Goal: Task Accomplishment & Management: Complete application form

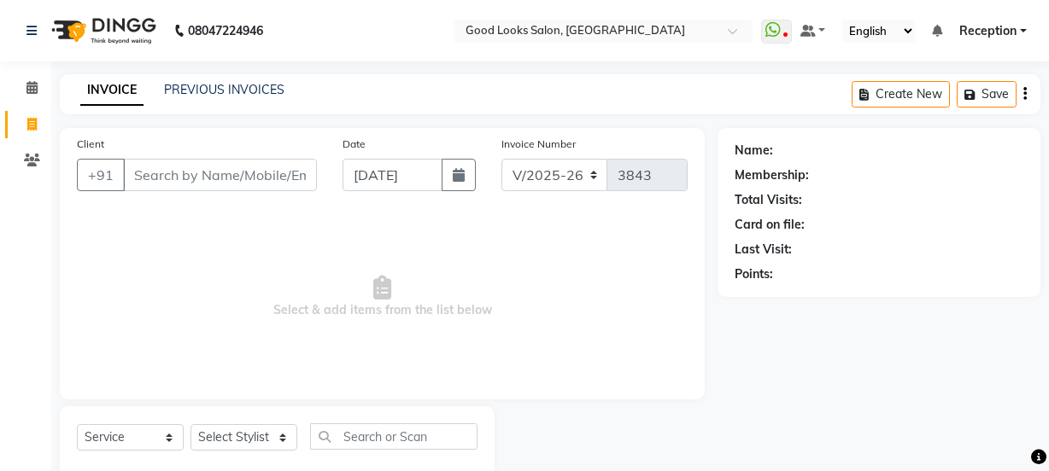
select select "4230"
select select "service"
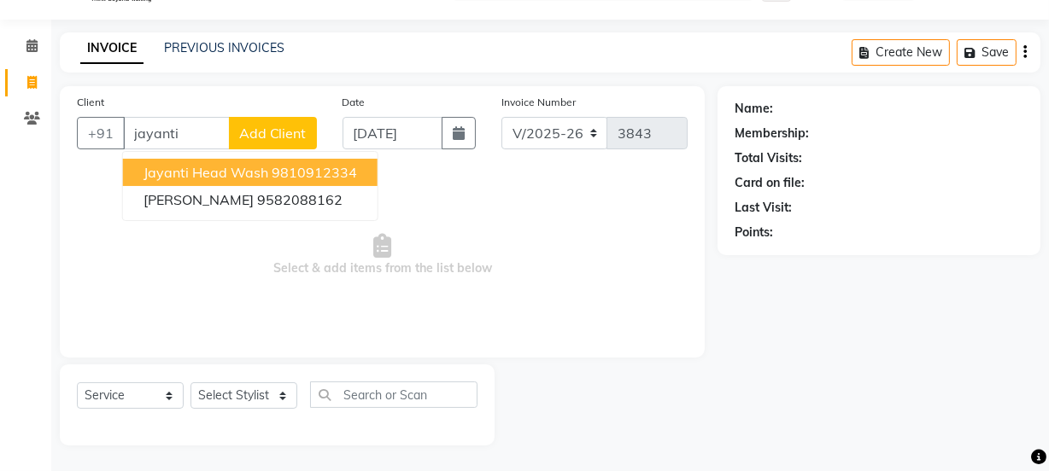
click at [181, 179] on span "Jayanti Head Wash" at bounding box center [205, 172] width 125 height 17
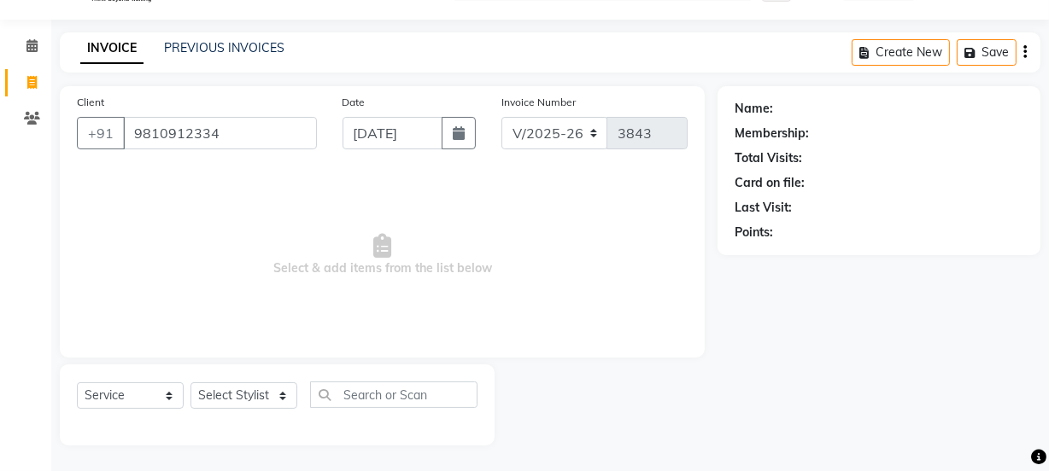
type input "9810912334"
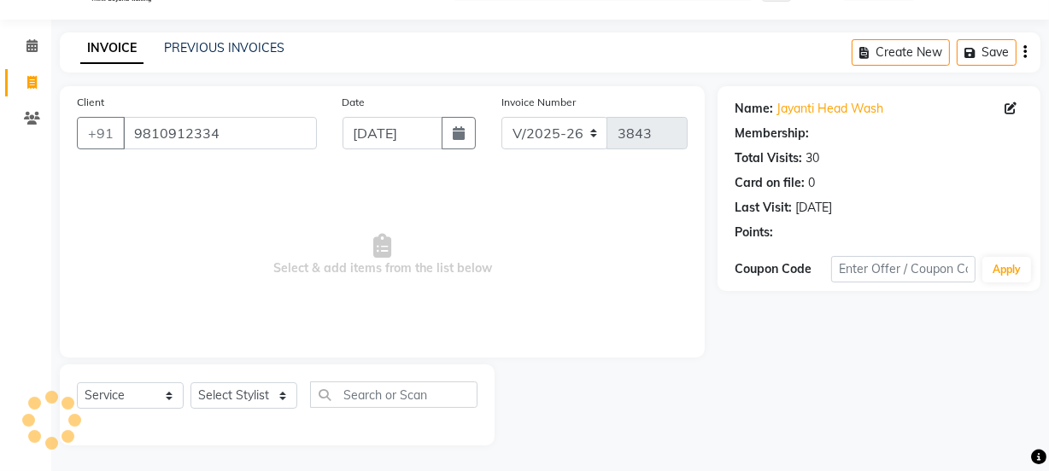
select select "1: Object"
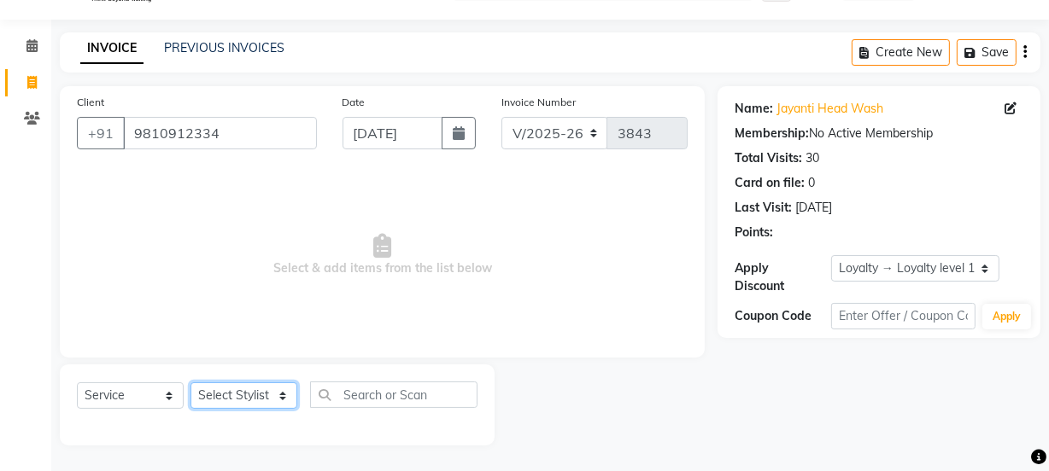
click at [238, 406] on select "Select Stylist [PERSON_NAME] Manager [PERSON_NAME] Pooja [PERSON_NAME] Raman 2 …" at bounding box center [243, 396] width 107 height 26
select select "22726"
click at [190, 383] on select "Select Stylist [PERSON_NAME] Manager [PERSON_NAME] Pooja [PERSON_NAME] Raman 2 …" at bounding box center [243, 396] width 107 height 26
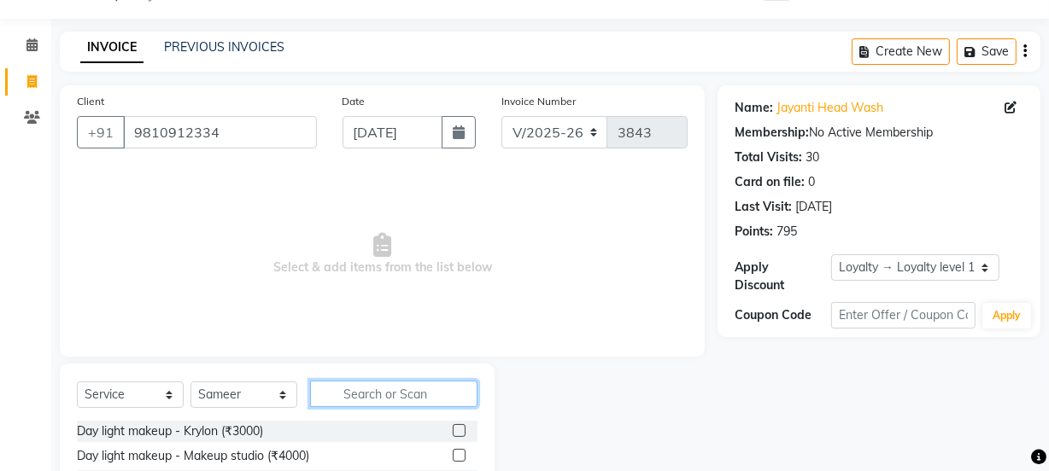
click at [343, 397] on input "text" at bounding box center [393, 394] width 167 height 26
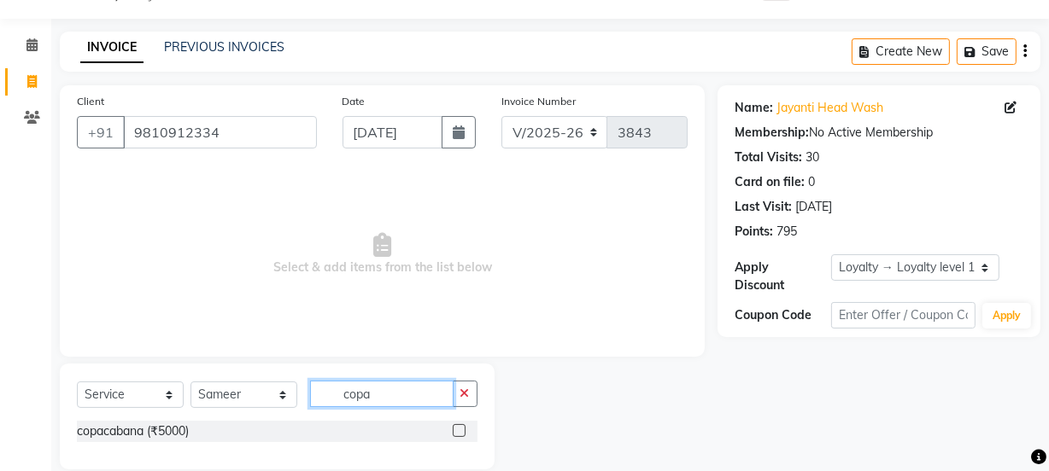
type input "copa"
click at [456, 429] on label at bounding box center [459, 430] width 13 height 13
click at [456, 429] on input "checkbox" at bounding box center [458, 431] width 11 height 11
checkbox input "true"
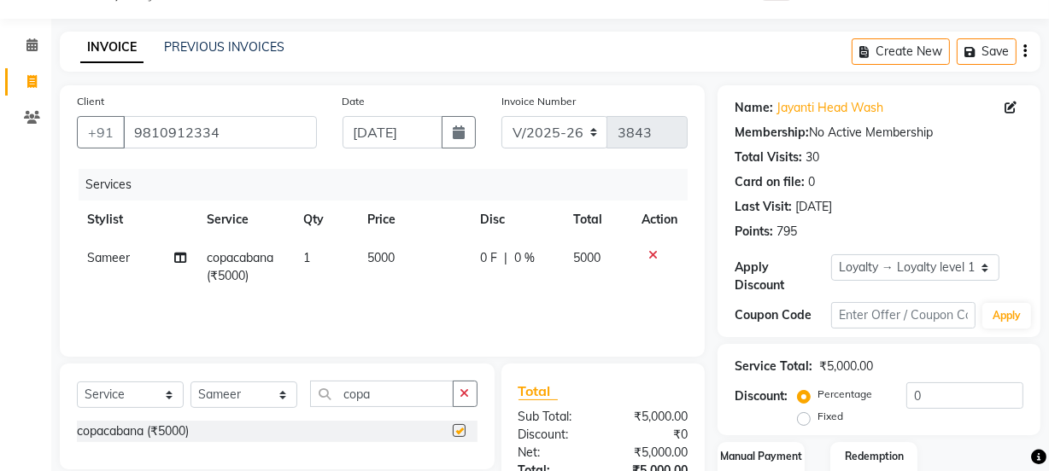
click at [439, 273] on td "5000" at bounding box center [413, 267] width 113 height 56
select select "22726"
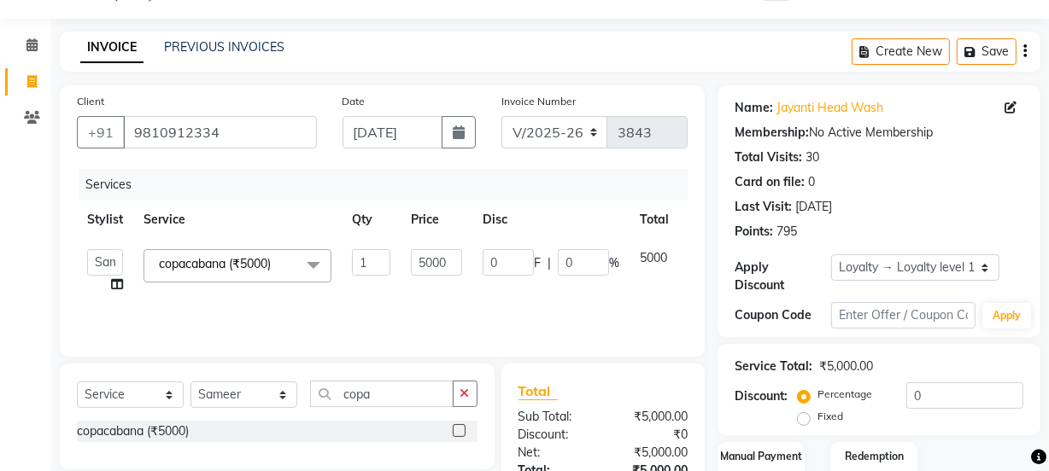
checkbox input "false"
drag, startPoint x: 426, startPoint y: 262, endPoint x: 369, endPoint y: 237, distance: 62.7
click at [369, 237] on table "Stylist Service Qty Price Disc Total Action [PERSON_NAME] Manager [PERSON_NAME]…" at bounding box center [406, 252] width 658 height 103
type input "3000"
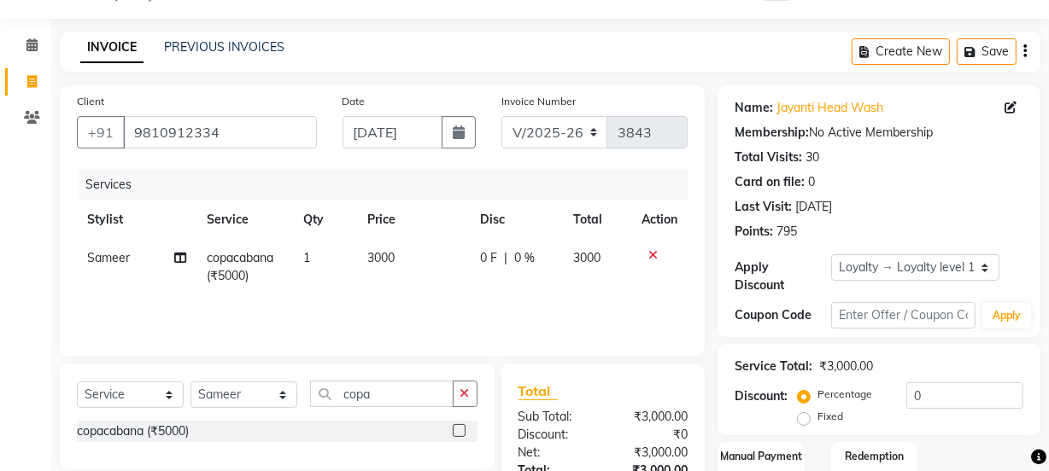
click at [378, 296] on div "Services Stylist Service Qty Price Disc Total Action Sameer copacabana (₹5000) …" at bounding box center [382, 254] width 611 height 171
click at [243, 406] on select "Select Stylist [PERSON_NAME] Manager [PERSON_NAME] Pooja [PERSON_NAME] Raman 2 …" at bounding box center [243, 395] width 107 height 26
select select "43944"
click at [190, 382] on select "Select Stylist [PERSON_NAME] Manager [PERSON_NAME] Pooja [PERSON_NAME] Raman 2 …" at bounding box center [243, 395] width 107 height 26
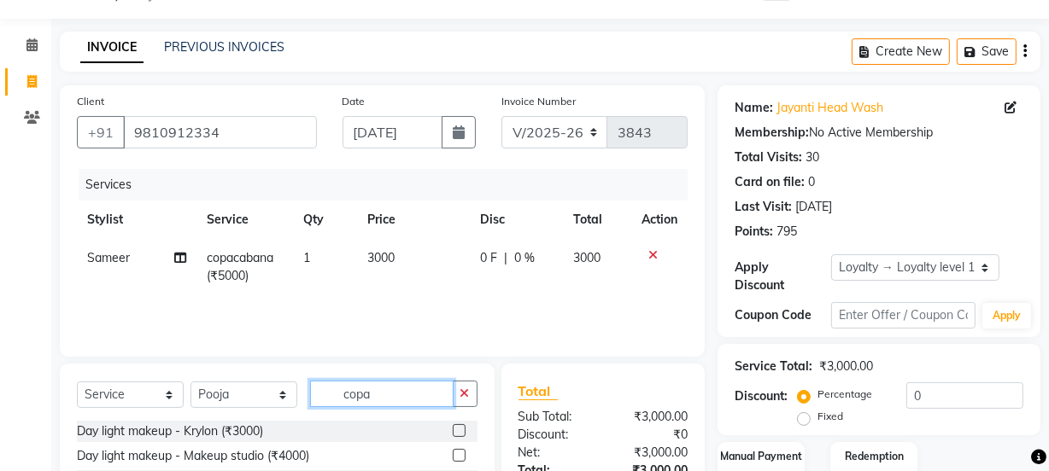
drag, startPoint x: 387, startPoint y: 387, endPoint x: 304, endPoint y: 387, distance: 82.8
click at [304, 387] on div "Select Service Product Membership Package Voucher Prepaid Gift Card Select Styl…" at bounding box center [277, 401] width 400 height 40
type input "0"
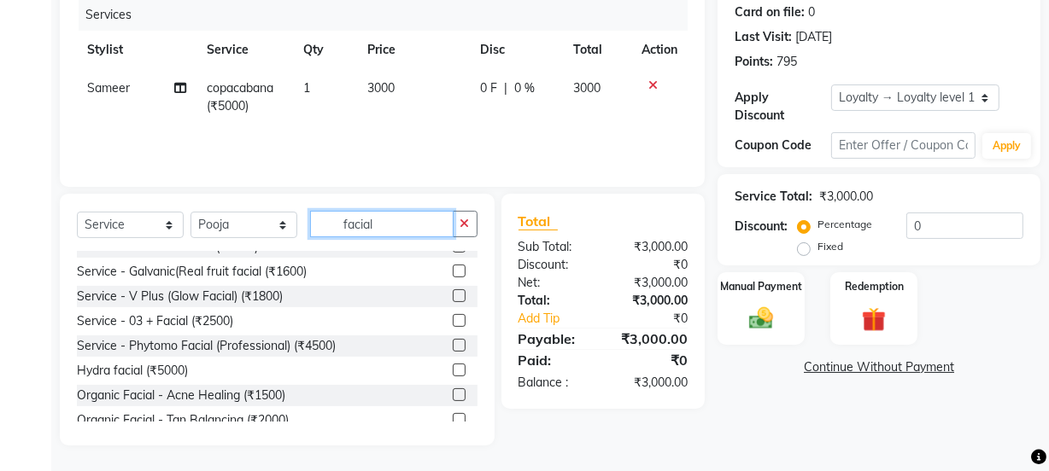
scroll to position [310, 0]
type input "facial"
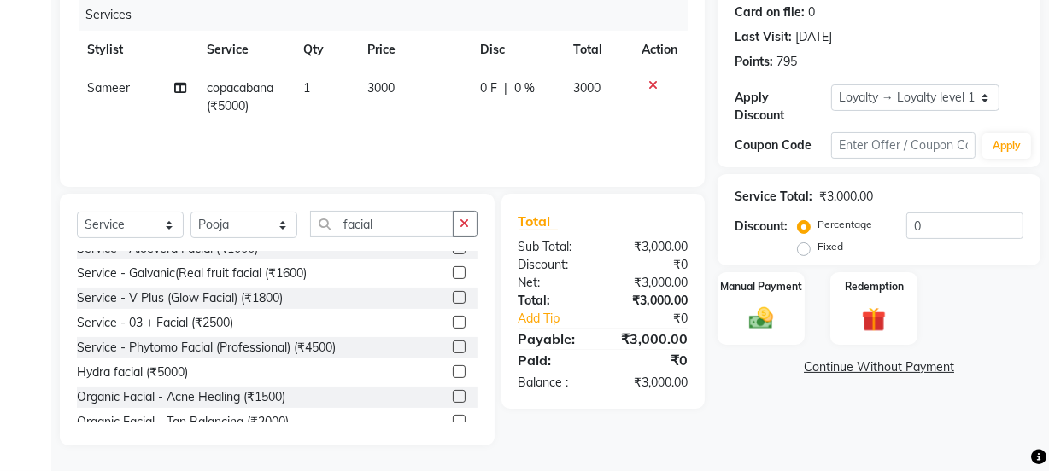
click at [453, 324] on label at bounding box center [459, 322] width 13 height 13
click at [453, 324] on input "checkbox" at bounding box center [458, 323] width 11 height 11
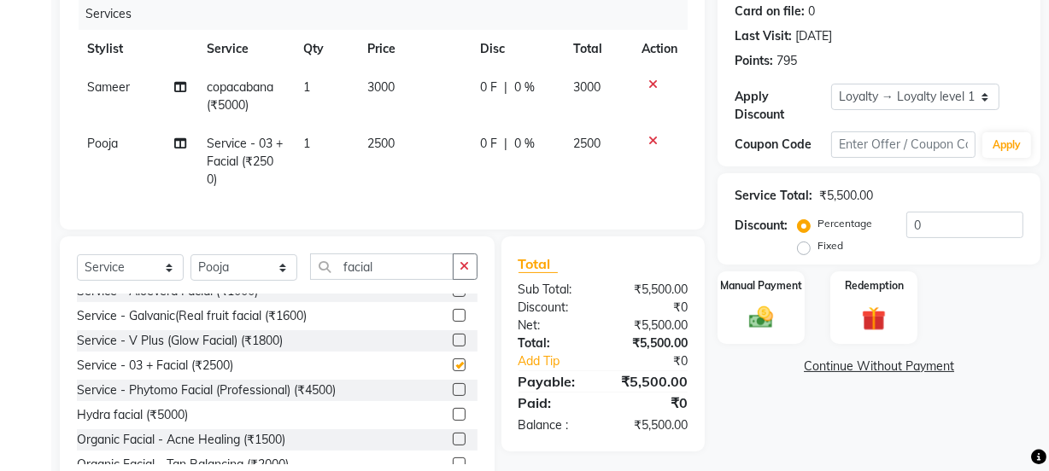
click at [436, 159] on td "2500" at bounding box center [413, 162] width 113 height 74
checkbox input "false"
select select "43944"
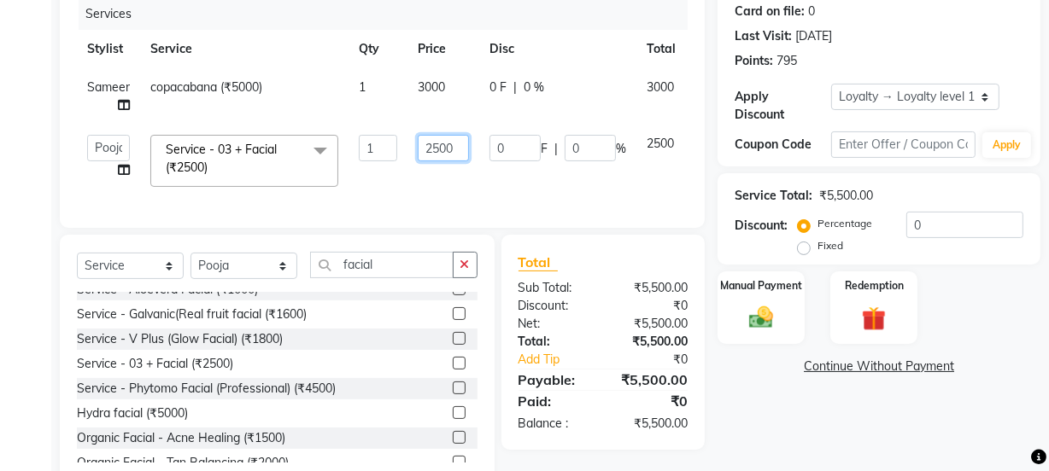
drag, startPoint x: 436, startPoint y: 143, endPoint x: 395, endPoint y: 143, distance: 41.0
click at [395, 143] on tr "[PERSON_NAME] Manager [PERSON_NAME] [PERSON_NAME] Raman 2 Reception [PERSON_NAM…" at bounding box center [409, 161] width 665 height 73
type input "1500"
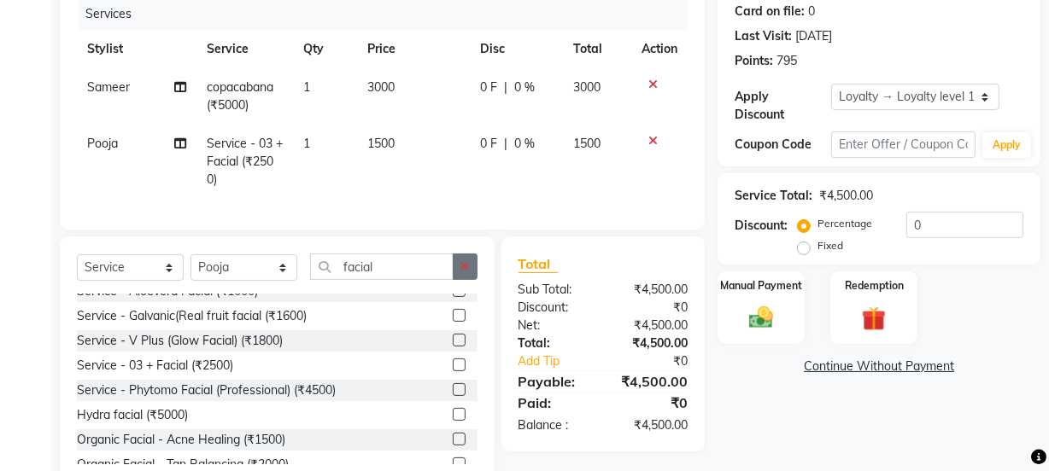
click at [473, 269] on button "button" at bounding box center [465, 267] width 25 height 26
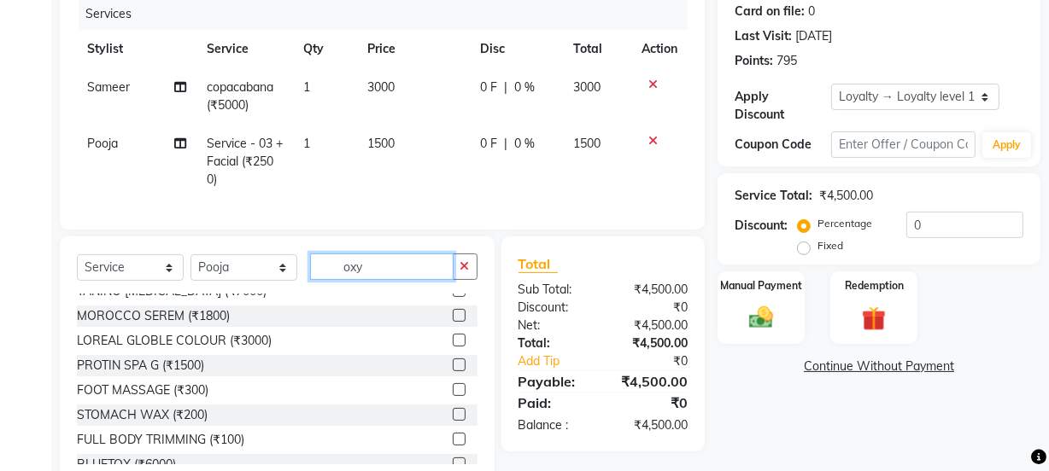
scroll to position [0, 0]
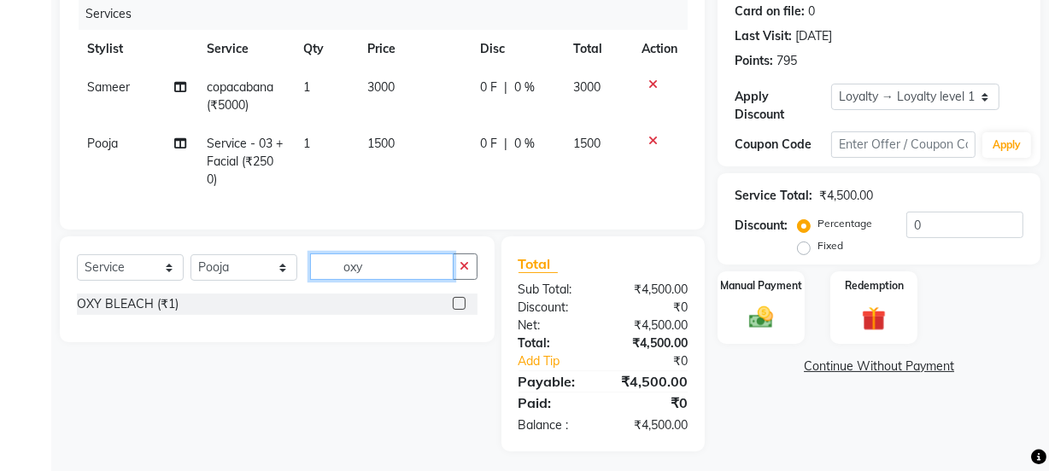
type input "oxy"
click at [453, 310] on label at bounding box center [459, 303] width 13 height 13
click at [453, 310] on input "checkbox" at bounding box center [458, 304] width 11 height 11
checkbox input "true"
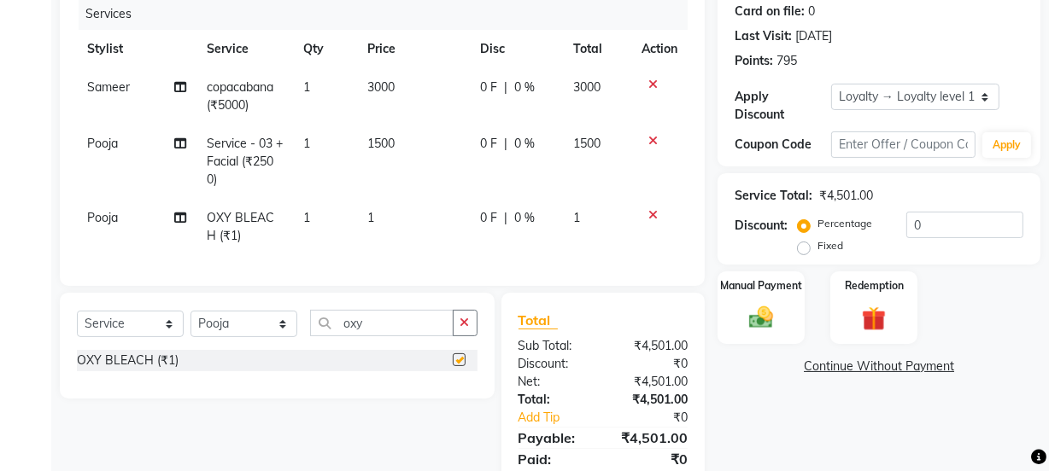
click at [445, 231] on td "1" at bounding box center [413, 227] width 113 height 56
select select "43944"
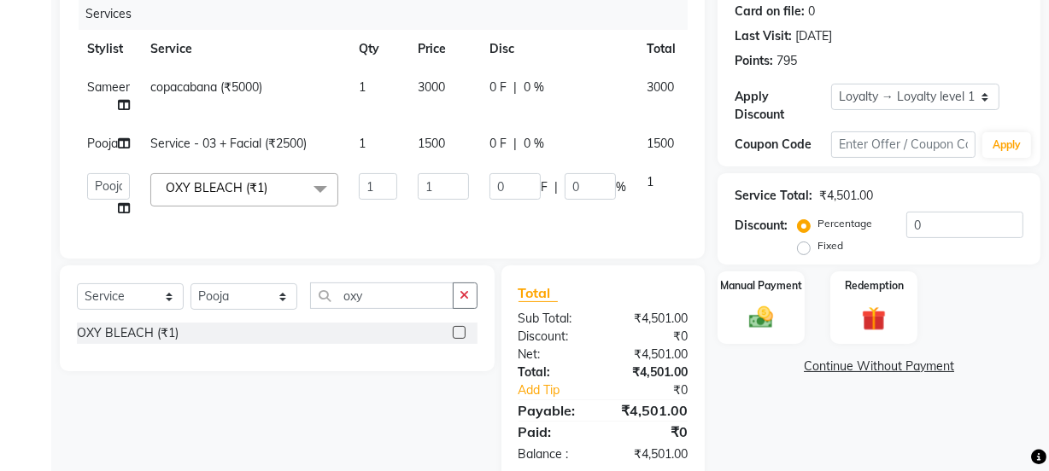
checkbox input "false"
drag, startPoint x: 444, startPoint y: 208, endPoint x: 362, endPoint y: 202, distance: 82.2
click at [362, 202] on tr "[PERSON_NAME] Manager [PERSON_NAME] [PERSON_NAME] Raman 2 Reception [PERSON_NAM…" at bounding box center [409, 195] width 665 height 65
type input "350"
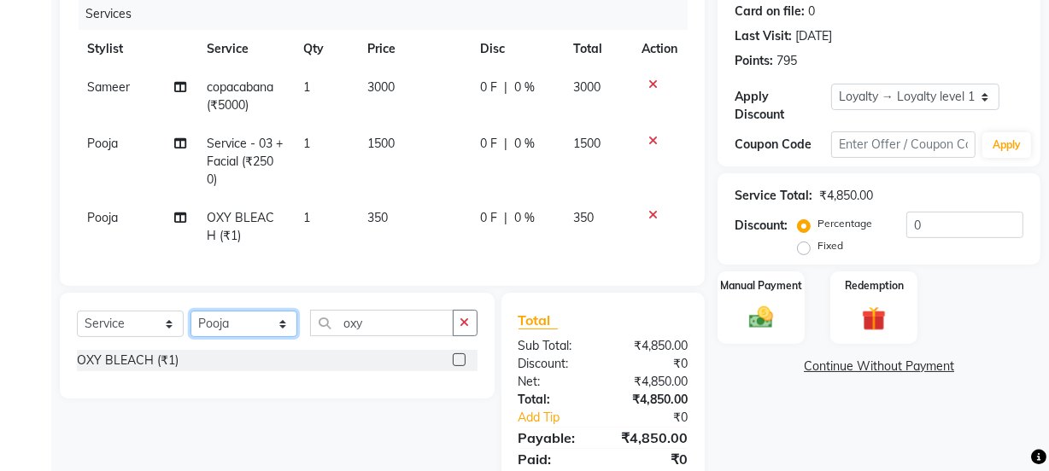
click at [237, 325] on select "Select Stylist [PERSON_NAME] Manager [PERSON_NAME] Pooja [PERSON_NAME] Raman 2 …" at bounding box center [243, 324] width 107 height 26
click at [190, 323] on select "Select Stylist [PERSON_NAME] Manager [PERSON_NAME] Pooja [PERSON_NAME] Raman 2 …" at bounding box center [243, 324] width 107 height 26
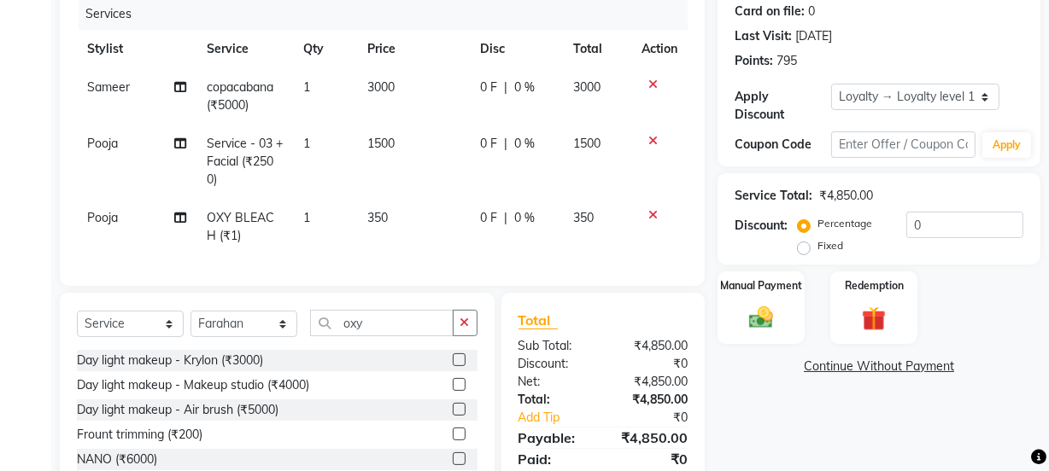
drag, startPoint x: 272, startPoint y: 357, endPoint x: 263, endPoint y: 326, distance: 31.9
click at [269, 350] on div "Select Service Product Membership Package Voucher Prepaid Gift Card Select Styl…" at bounding box center [277, 330] width 400 height 40
click at [263, 326] on select "Select Stylist [PERSON_NAME] Manager [PERSON_NAME] Pooja [PERSON_NAME] Raman 2 …" at bounding box center [243, 324] width 107 height 26
select select "22725"
click at [190, 323] on select "Select Stylist [PERSON_NAME] Manager [PERSON_NAME] Pooja [PERSON_NAME] Raman 2 …" at bounding box center [243, 324] width 107 height 26
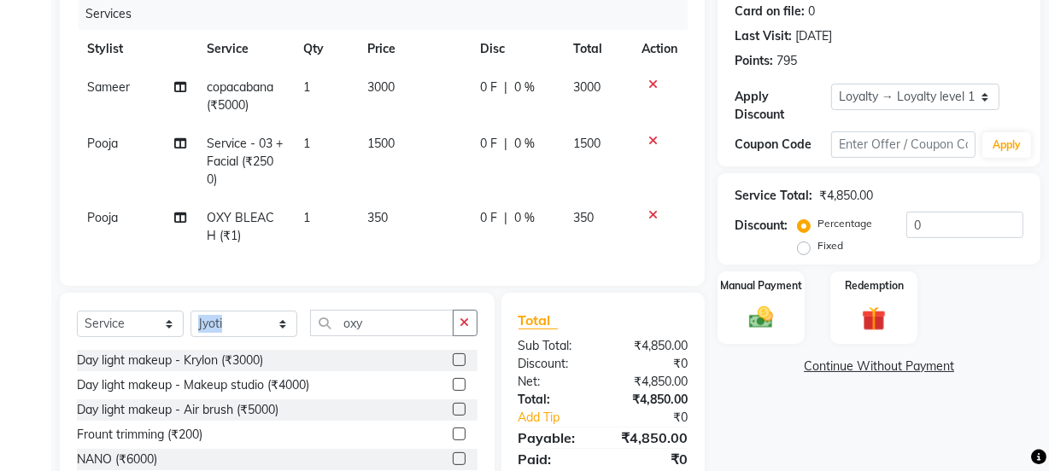
drag, startPoint x: 393, startPoint y: 350, endPoint x: 265, endPoint y: 330, distance: 129.6
click at [265, 330] on div "Select Service Product Membership Package Voucher Prepaid Gift Card Select Styl…" at bounding box center [277, 330] width 400 height 40
click at [336, 336] on input "oxy" at bounding box center [381, 323] width 143 height 26
click at [346, 336] on input "oxy" at bounding box center [381, 323] width 143 height 26
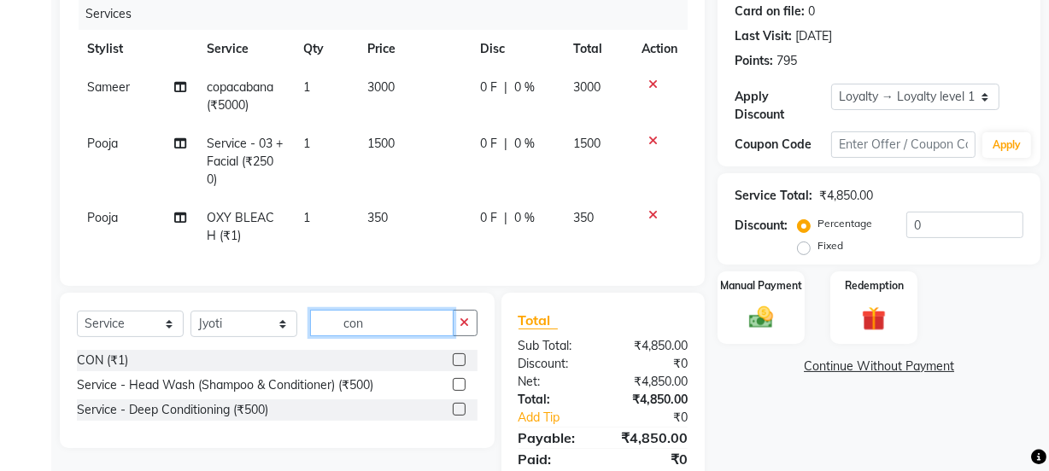
type input "con"
click at [464, 366] on label at bounding box center [459, 360] width 13 height 13
click at [464, 366] on input "checkbox" at bounding box center [458, 360] width 11 height 11
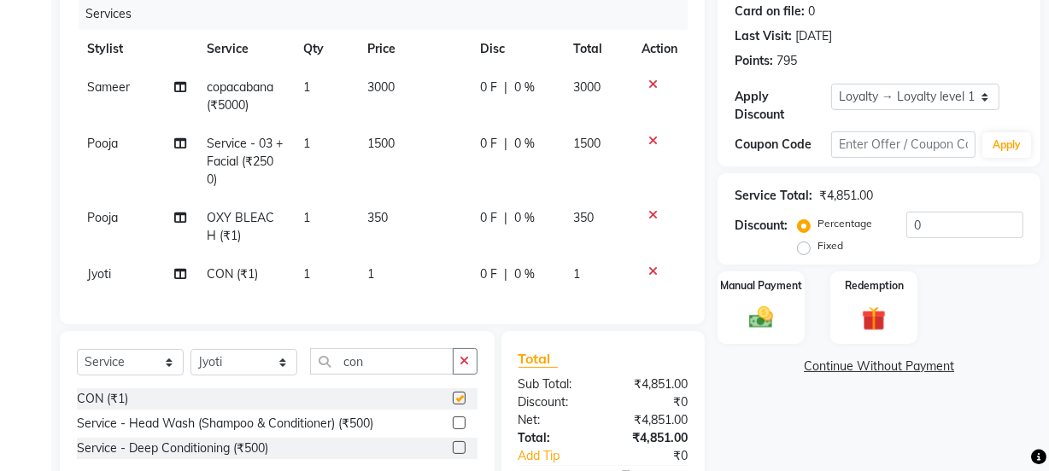
checkbox input "false"
click at [465, 266] on td "1" at bounding box center [413, 274] width 113 height 38
select select "22725"
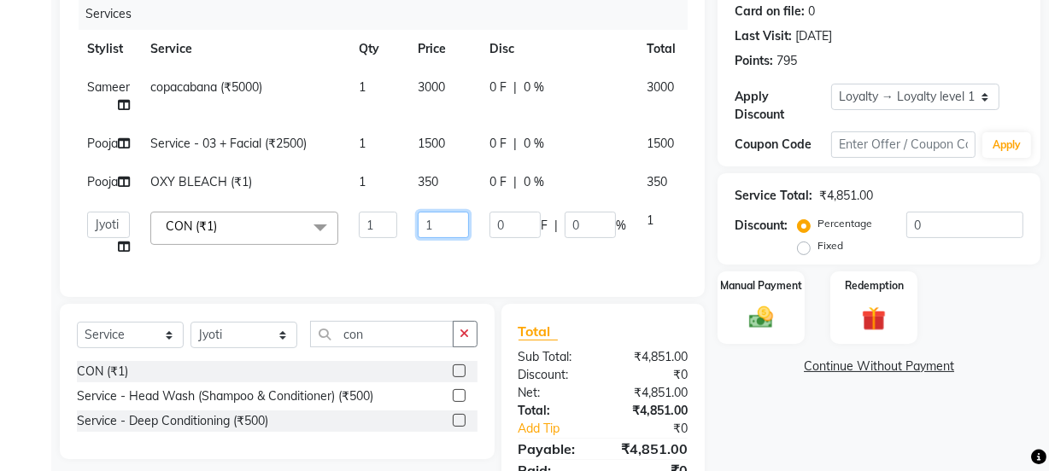
drag, startPoint x: 450, startPoint y: 260, endPoint x: 392, endPoint y: 255, distance: 58.3
click at [392, 255] on tr "[PERSON_NAME] Manager [PERSON_NAME] [PERSON_NAME] Raman 2 Reception [PERSON_NAM…" at bounding box center [409, 234] width 665 height 65
type input "2500"
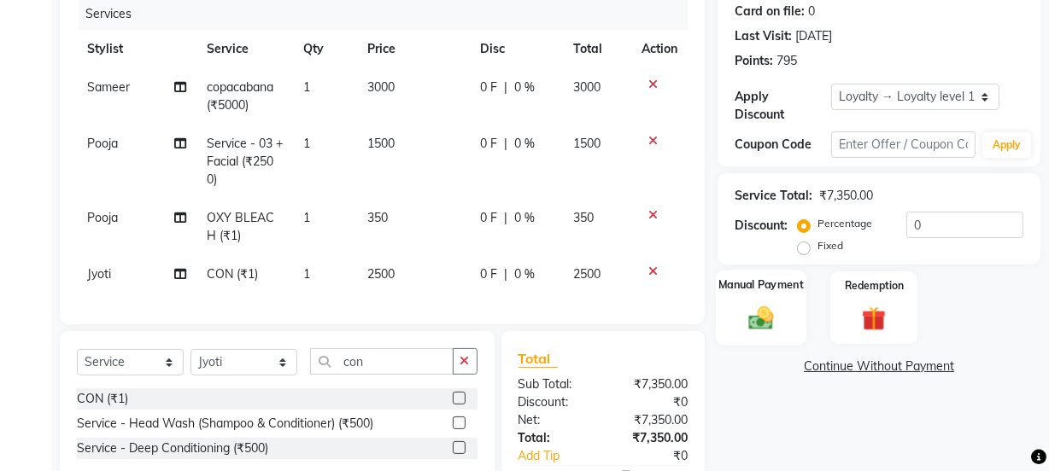
click at [761, 333] on div "Manual Payment" at bounding box center [761, 308] width 91 height 76
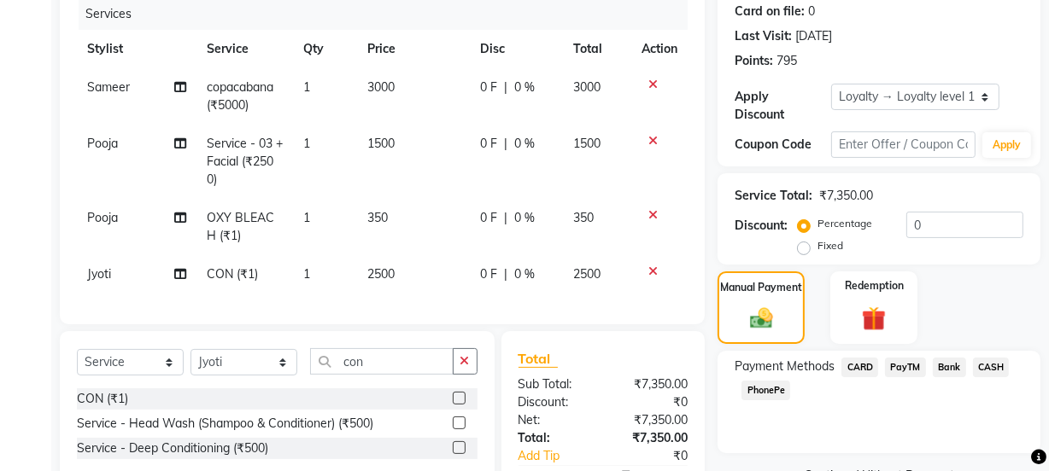
click at [915, 366] on span "PayTM" at bounding box center [905, 368] width 41 height 20
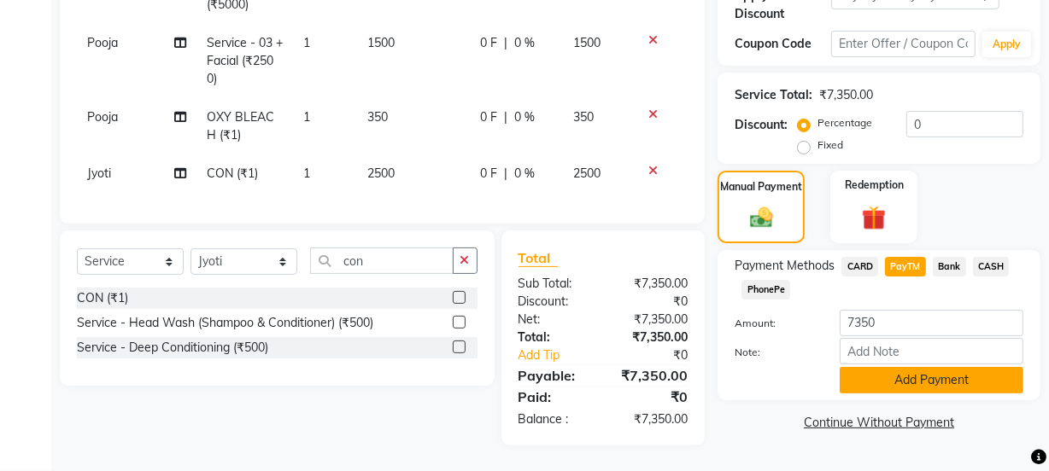
click at [912, 370] on button "Add Payment" at bounding box center [931, 380] width 184 height 26
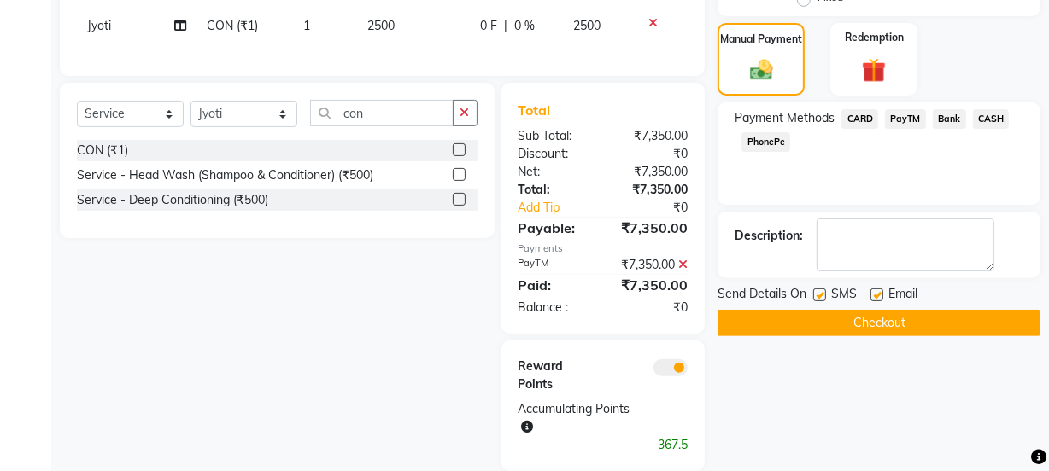
scroll to position [499, 0]
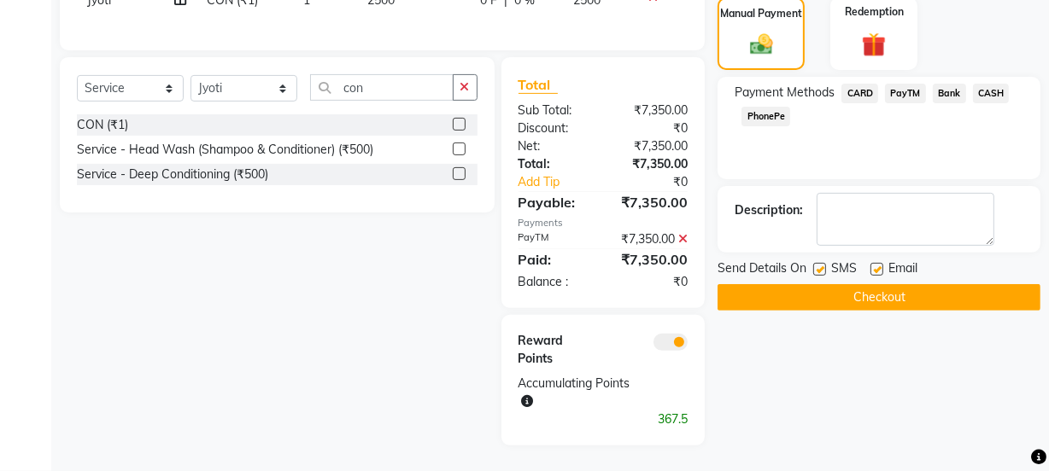
click at [875, 263] on label at bounding box center [876, 269] width 13 height 13
click at [875, 265] on input "checkbox" at bounding box center [875, 270] width 11 height 11
checkbox input "false"
click at [822, 263] on label at bounding box center [819, 269] width 13 height 13
click at [822, 265] on input "checkbox" at bounding box center [818, 270] width 11 height 11
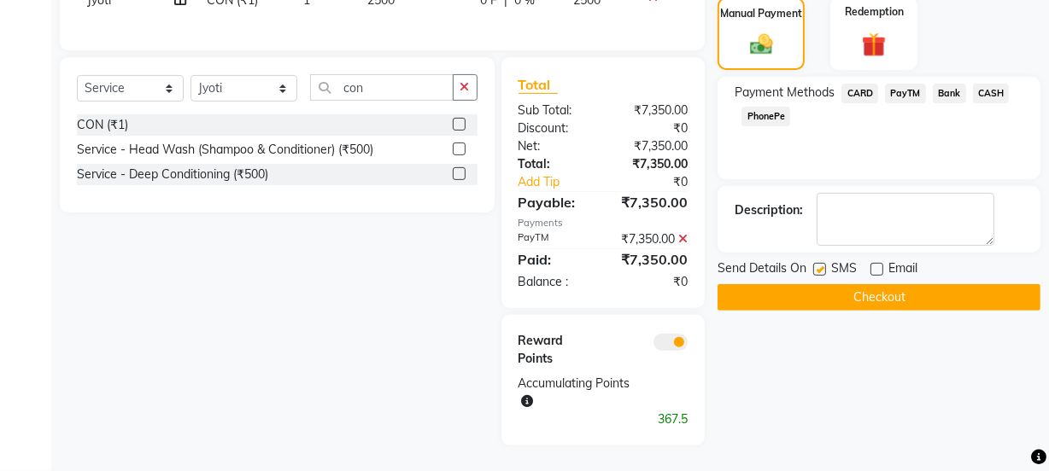
checkbox input "false"
click at [853, 196] on textarea at bounding box center [905, 219] width 178 height 53
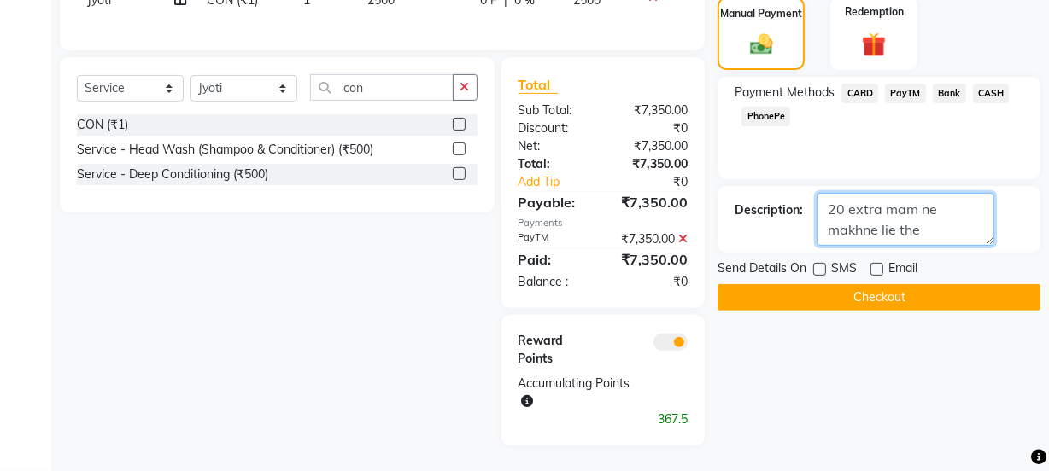
type textarea "20 extra mam ne makhne lie the"
click at [728, 286] on button "Checkout" at bounding box center [878, 297] width 323 height 26
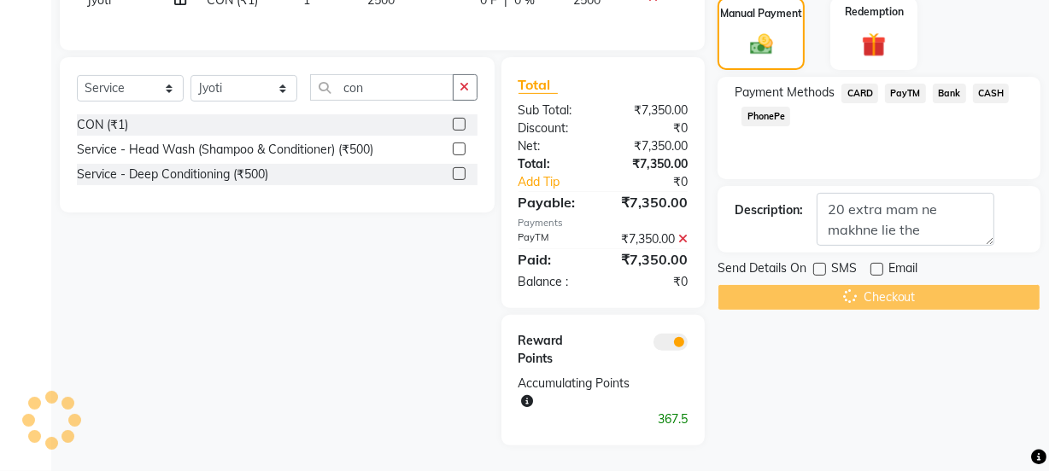
scroll to position [459, 0]
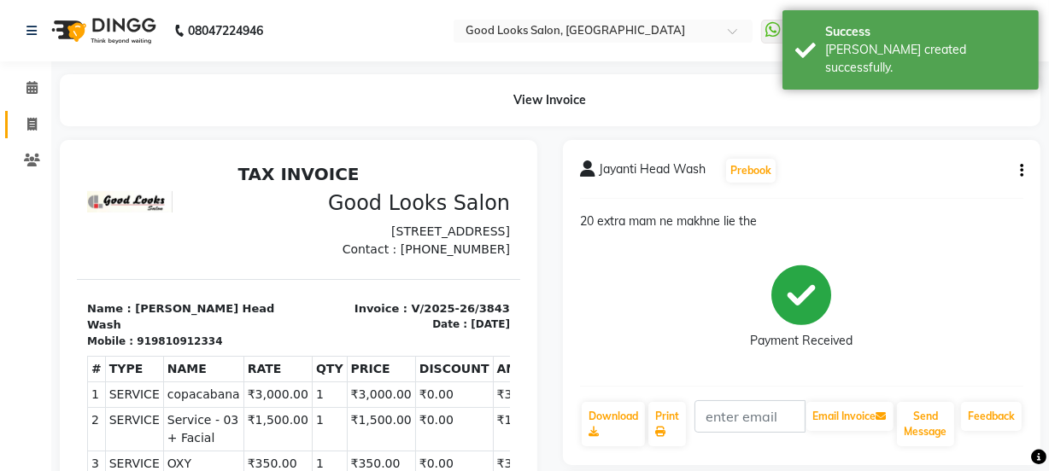
click at [35, 134] on link "Invoice" at bounding box center [25, 125] width 41 height 28
select select "4230"
select select "service"
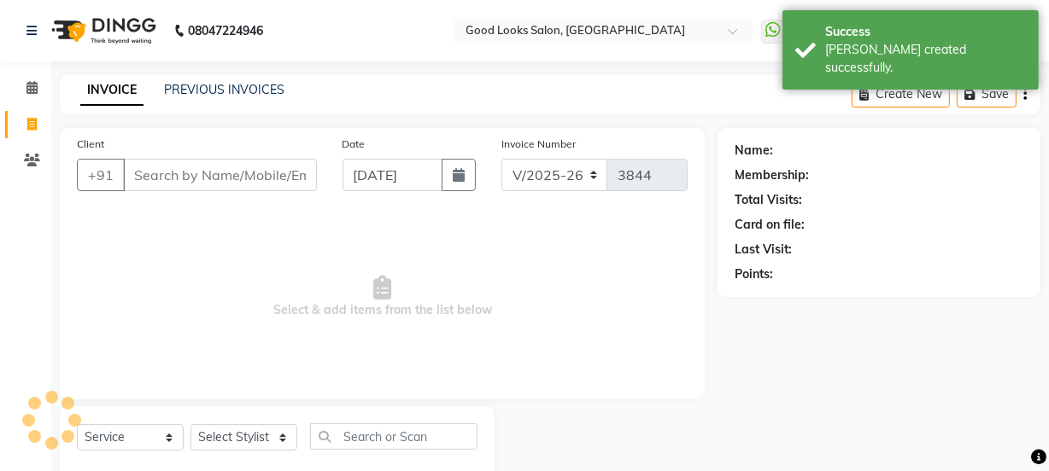
scroll to position [43, 0]
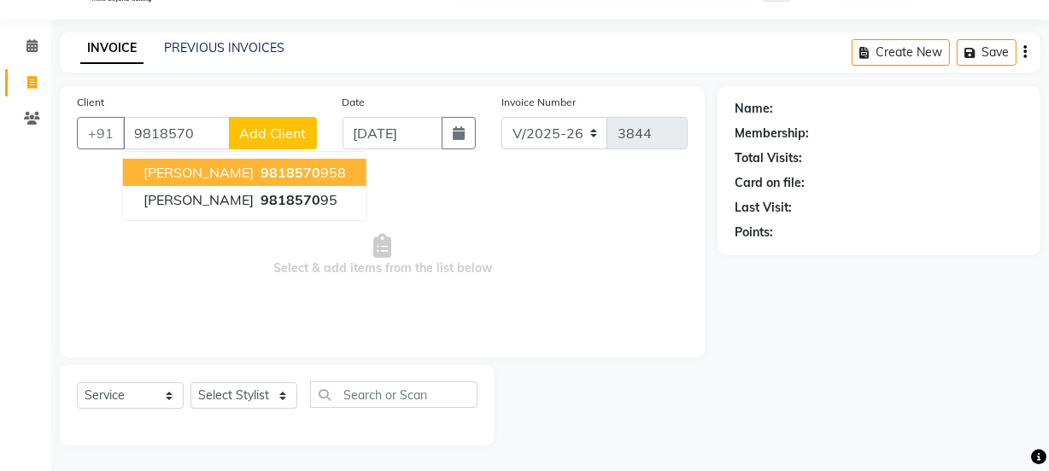
click at [294, 180] on button "[PERSON_NAME] 9818570 958" at bounding box center [244, 172] width 243 height 27
type input "9818570958"
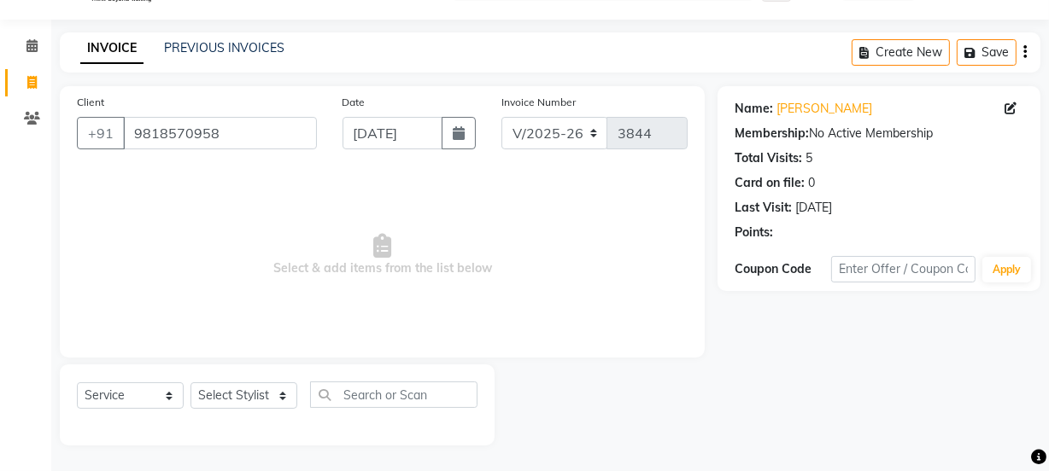
click at [231, 410] on div "Select Service Product Membership Package Voucher Prepaid Gift Card Select Styl…" at bounding box center [277, 402] width 400 height 40
click at [231, 400] on select "Select Stylist [PERSON_NAME] Manager [PERSON_NAME] Pooja [PERSON_NAME] Raman 2 …" at bounding box center [243, 396] width 107 height 26
select select "89434"
click at [190, 383] on select "Select Stylist [PERSON_NAME] Manager [PERSON_NAME] Pooja [PERSON_NAME] Raman 2 …" at bounding box center [243, 396] width 107 height 26
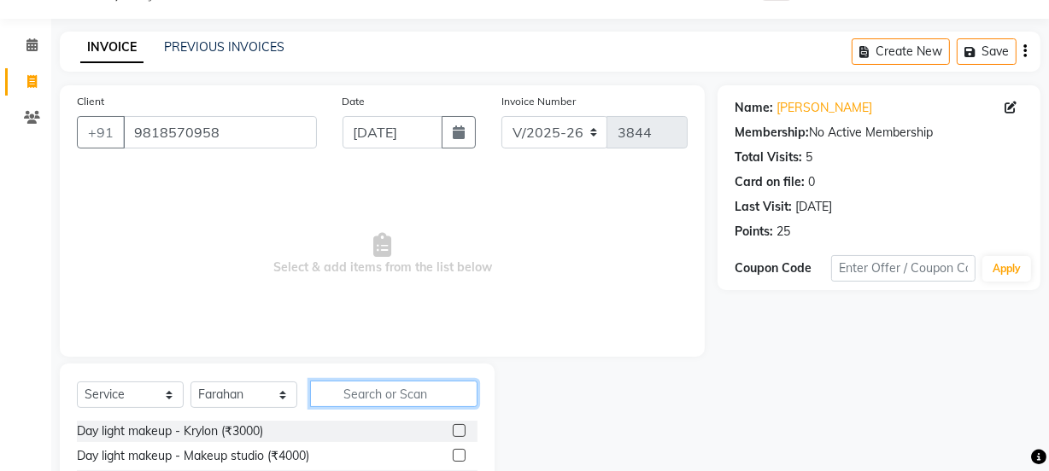
click at [370, 396] on input "text" at bounding box center [393, 394] width 167 height 26
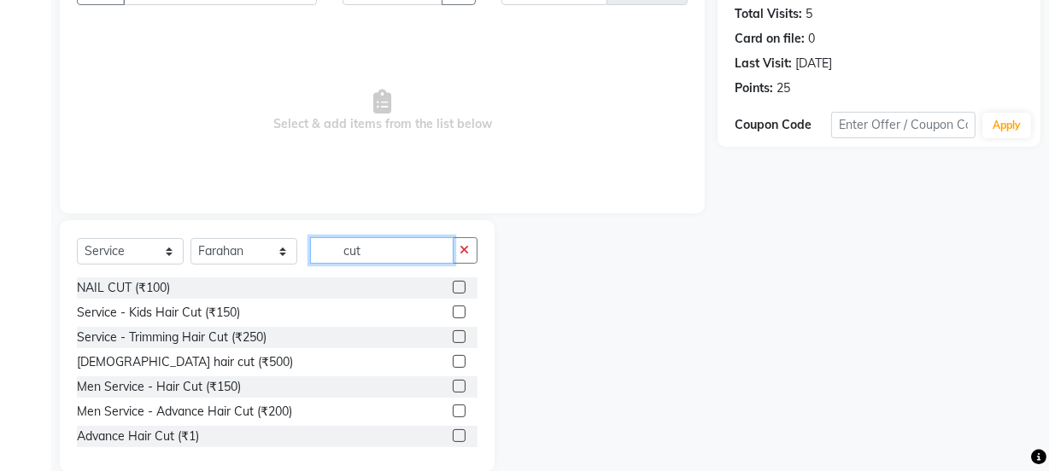
scroll to position [213, 0]
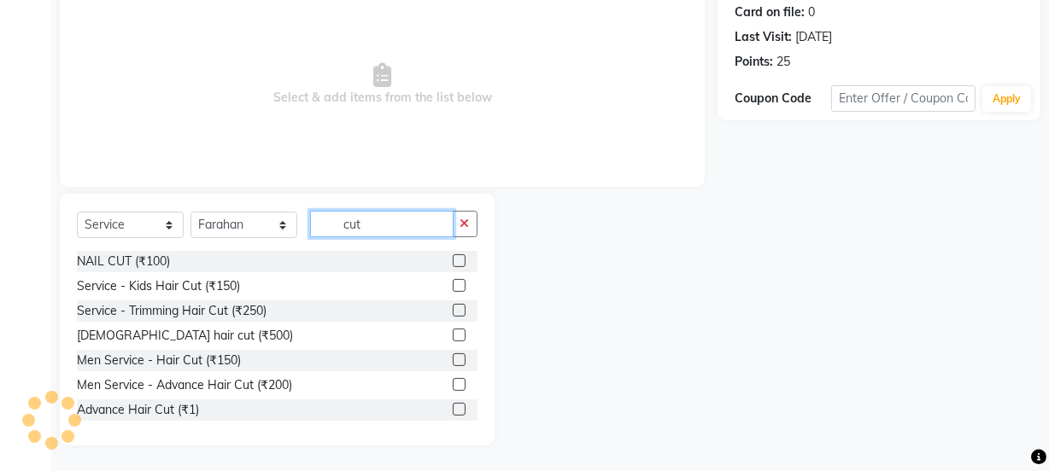
type input "cut"
click at [453, 333] on label at bounding box center [459, 335] width 13 height 13
click at [453, 333] on input "checkbox" at bounding box center [458, 335] width 11 height 11
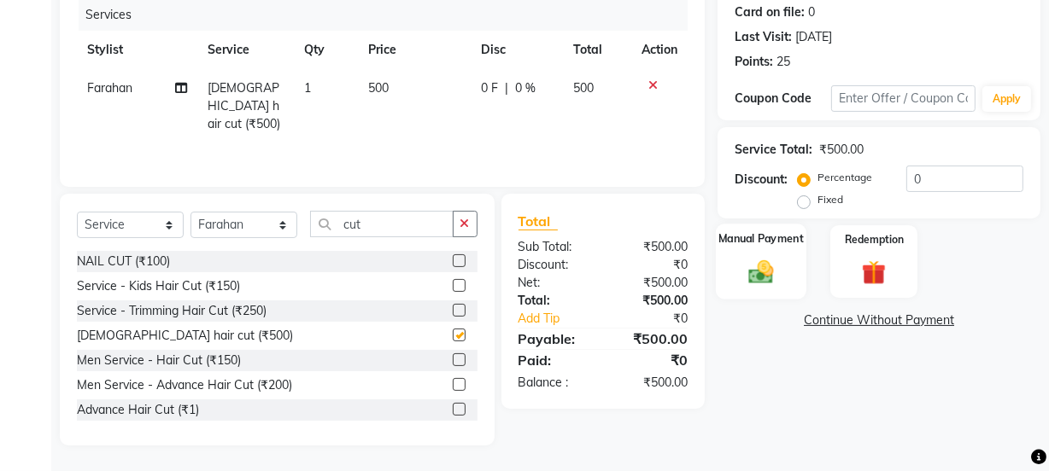
checkbox input "false"
click at [789, 282] on div "Manual Payment" at bounding box center [761, 262] width 91 height 76
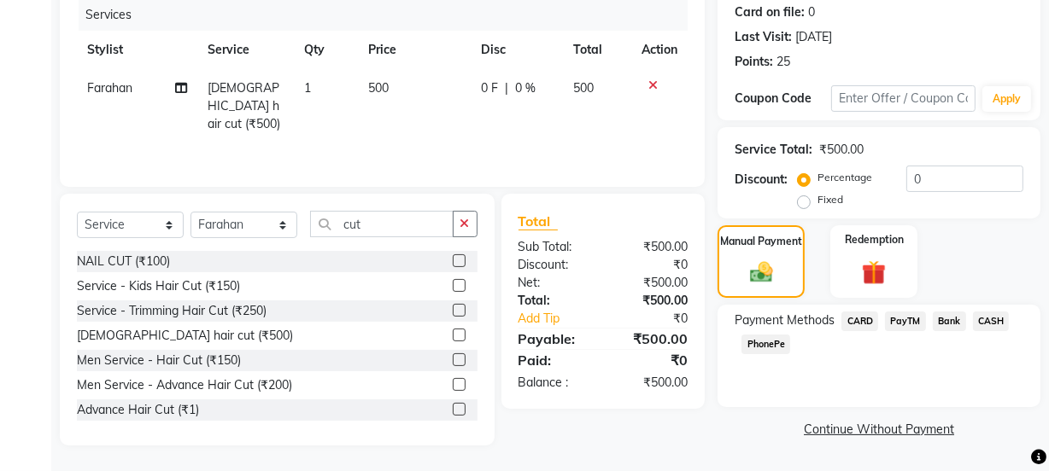
click at [918, 319] on span "PayTM" at bounding box center [905, 322] width 41 height 20
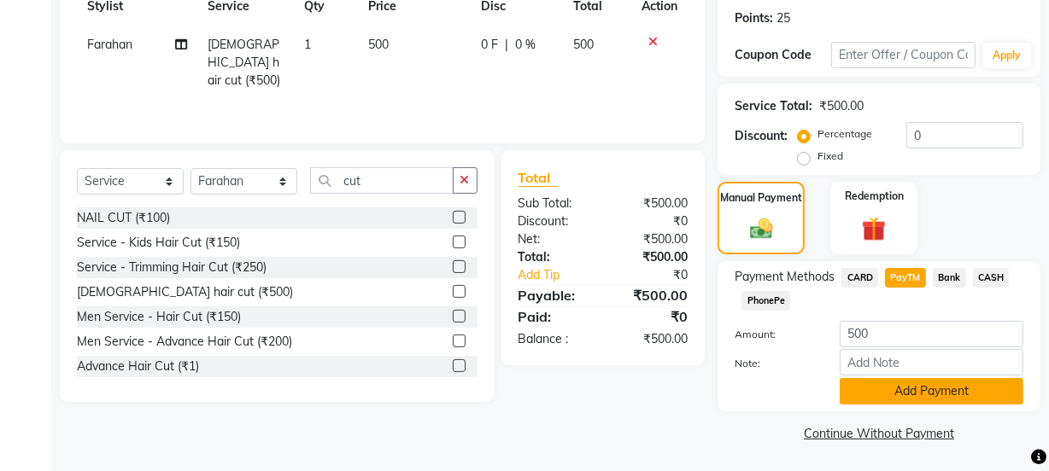
click at [920, 383] on button "Add Payment" at bounding box center [931, 391] width 184 height 26
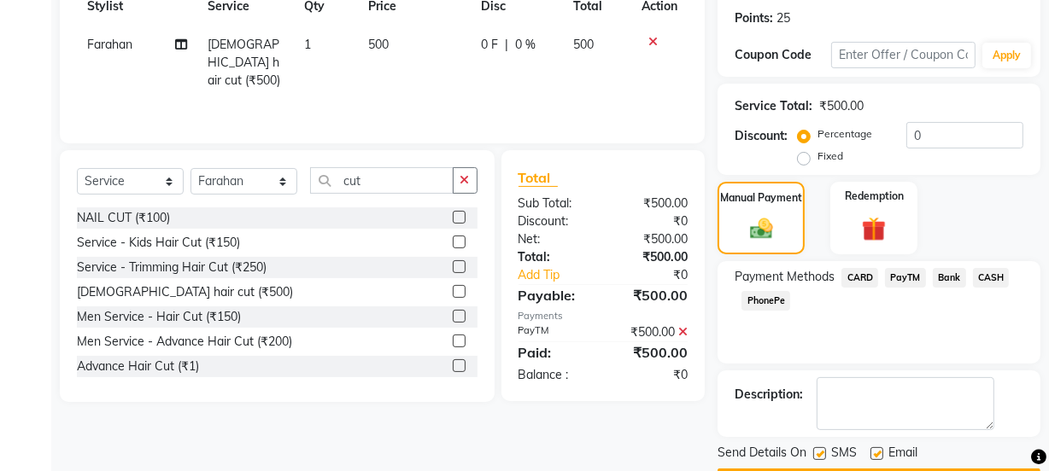
scroll to position [305, 0]
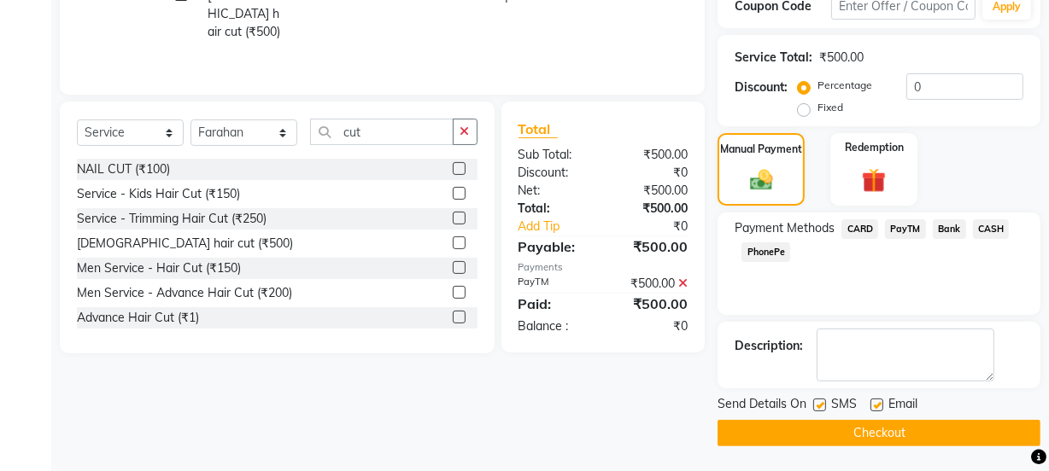
click at [880, 410] on label at bounding box center [876, 405] width 13 height 13
click at [880, 410] on input "checkbox" at bounding box center [875, 405] width 11 height 11
checkbox input "false"
click at [816, 406] on label at bounding box center [819, 405] width 13 height 13
click at [816, 406] on input "checkbox" at bounding box center [818, 405] width 11 height 11
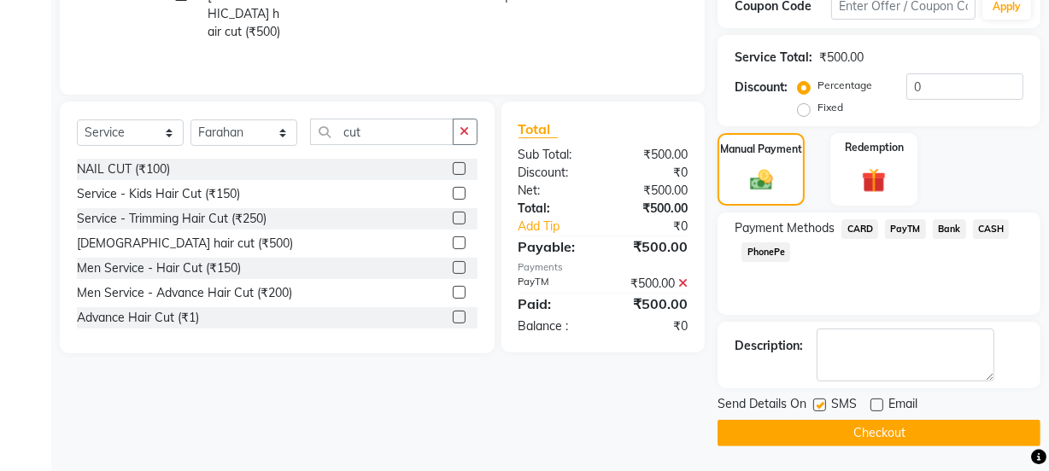
checkbox input "false"
click at [819, 421] on button "Checkout" at bounding box center [878, 433] width 323 height 26
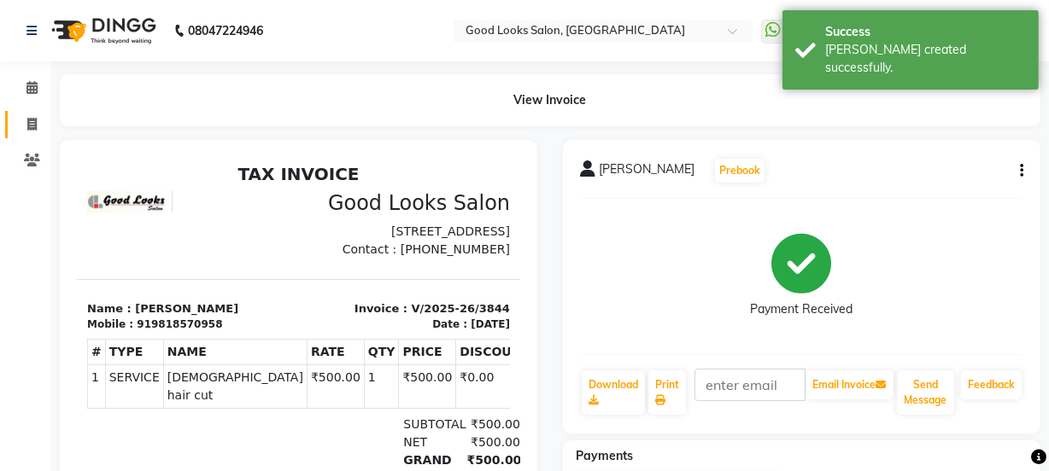
click at [9, 111] on link "Invoice" at bounding box center [25, 125] width 41 height 28
select select "service"
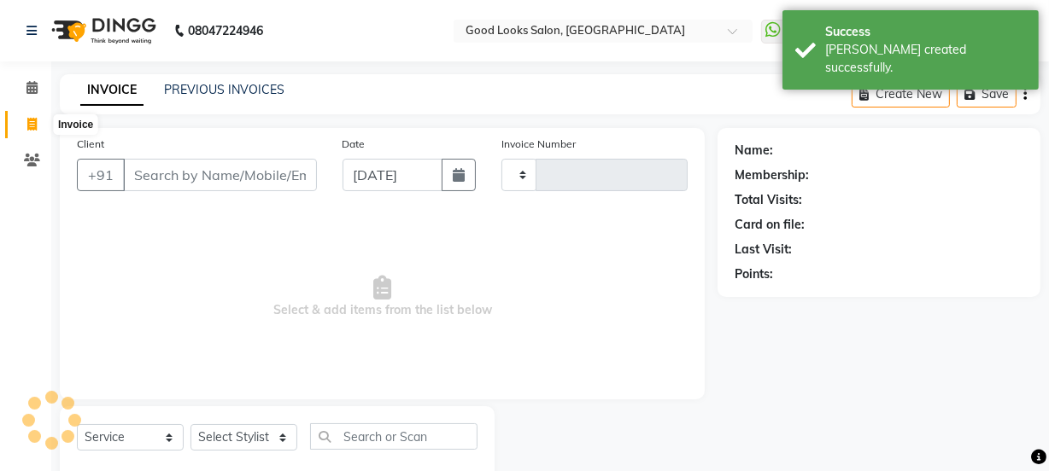
scroll to position [43, 0]
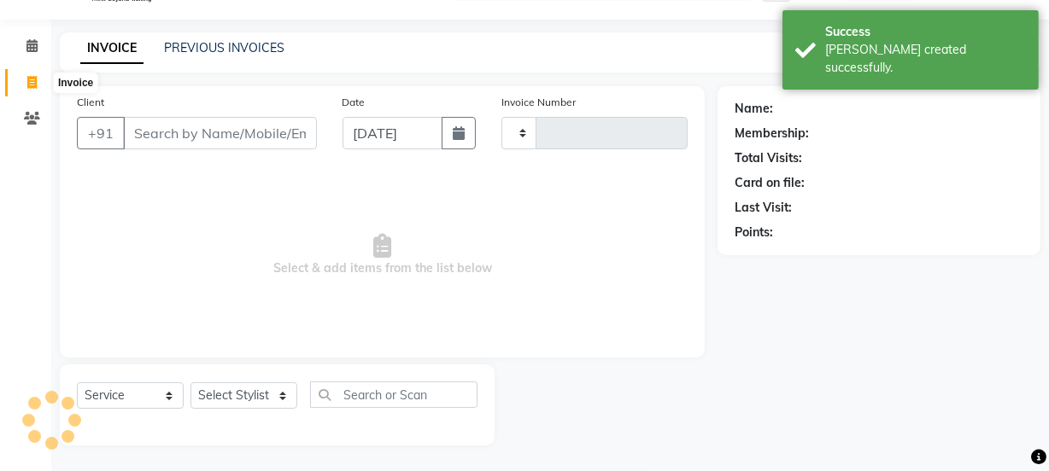
type input "3845"
select select "4230"
click at [169, 43] on link "PREVIOUS INVOICES" at bounding box center [224, 47] width 120 height 15
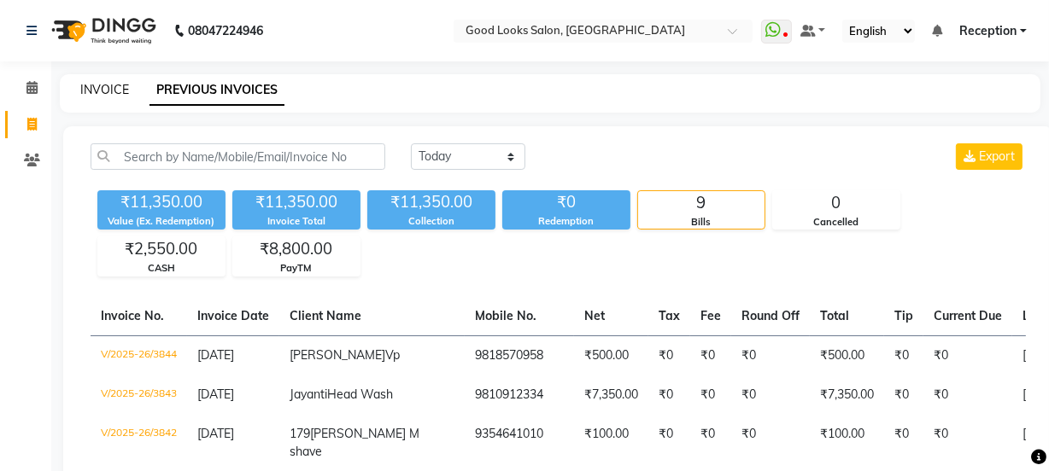
click at [114, 94] on link "INVOICE" at bounding box center [104, 89] width 49 height 15
select select "service"
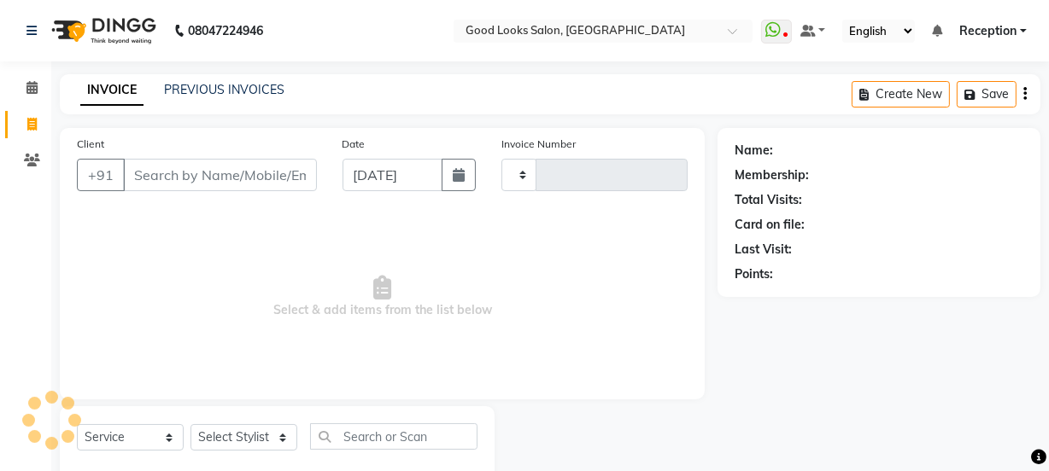
scroll to position [43, 0]
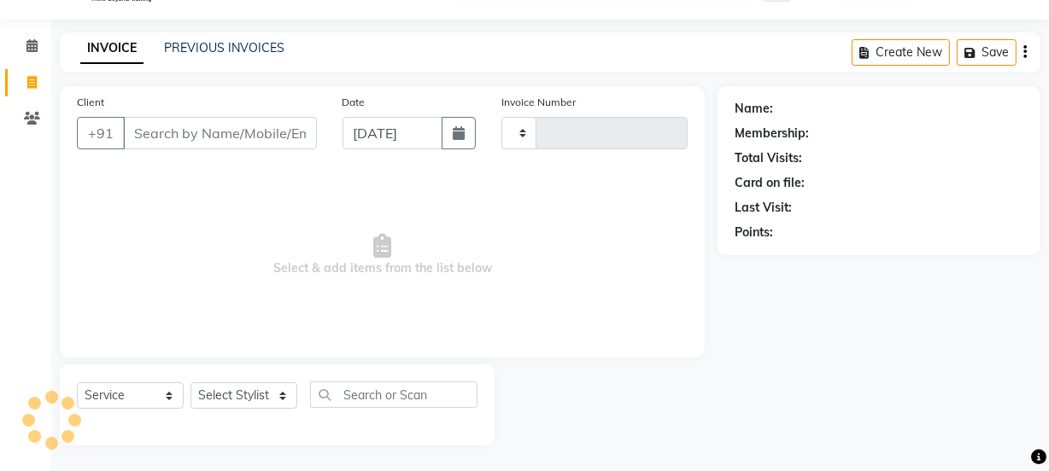
type input "3845"
select select "4230"
click at [184, 47] on link "PREVIOUS INVOICES" at bounding box center [224, 47] width 120 height 15
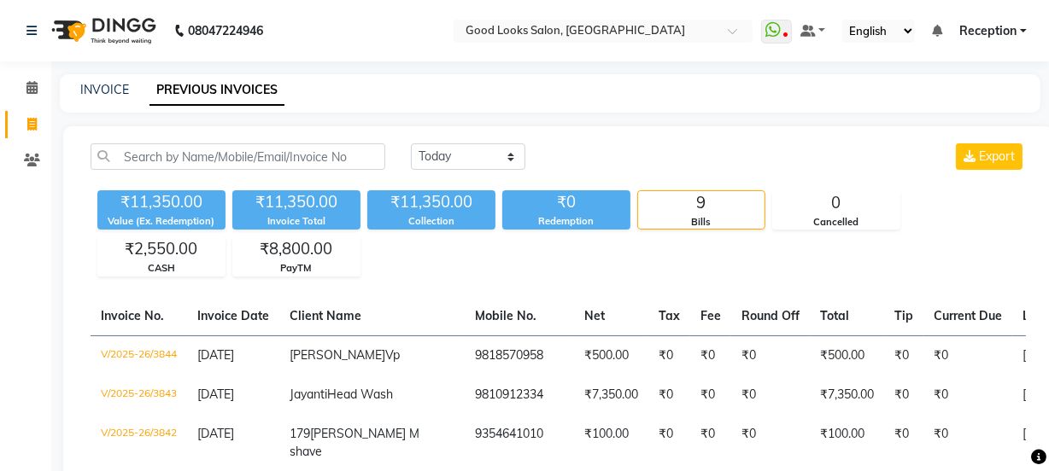
click at [102, 74] on div "INVOICE PREVIOUS INVOICES" at bounding box center [550, 93] width 980 height 38
click at [304, 244] on div "₹8,800.00" at bounding box center [296, 249] width 126 height 24
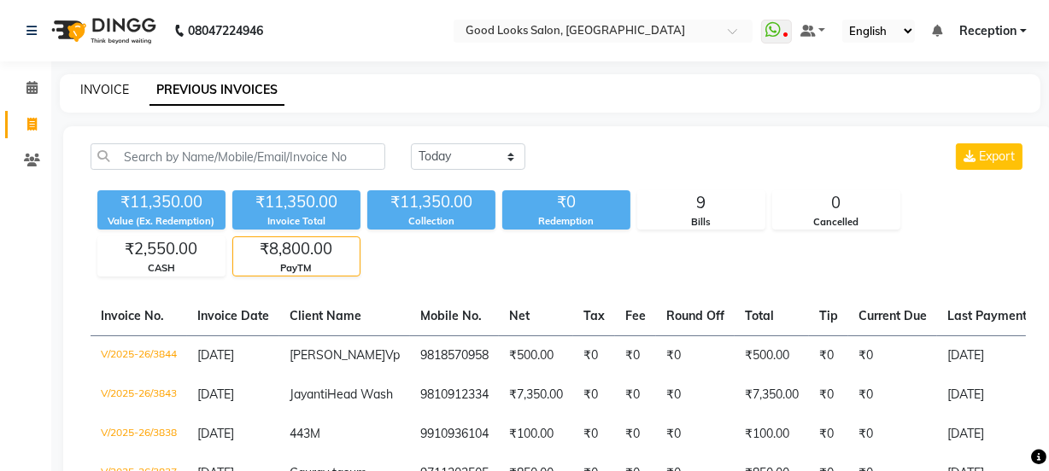
click at [105, 91] on link "INVOICE" at bounding box center [104, 89] width 49 height 15
select select "service"
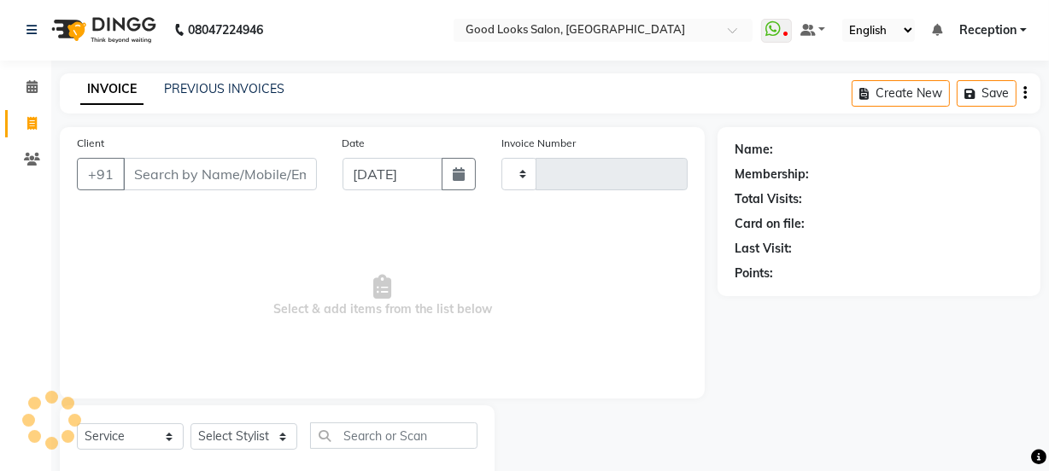
type input "3845"
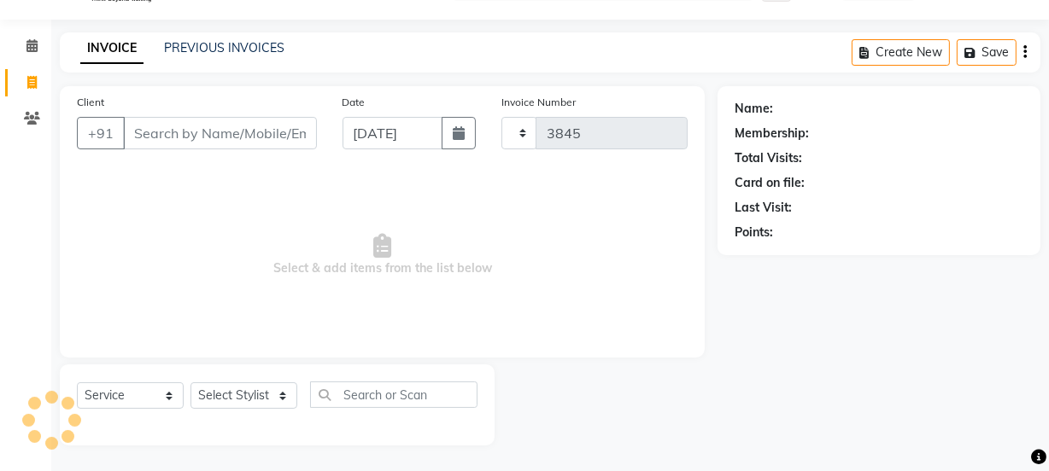
select select "4230"
type input "b"
